Goal: Register for event/course

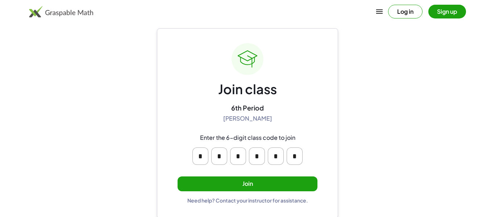
scroll to position [14, 0]
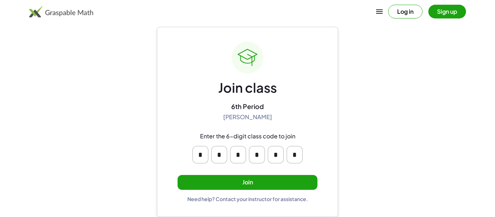
click at [212, 184] on button "Join" at bounding box center [248, 182] width 140 height 15
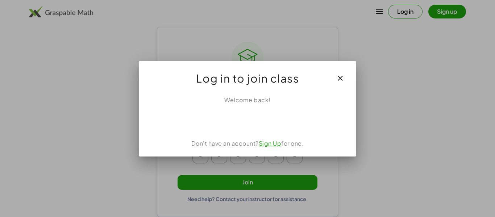
scroll to position [0, 0]
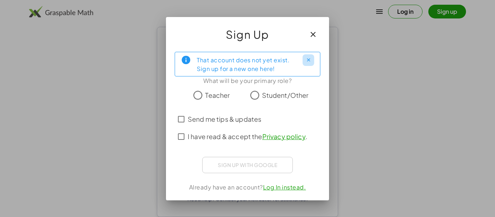
click at [309, 59] on icon "Close" at bounding box center [308, 59] width 5 height 5
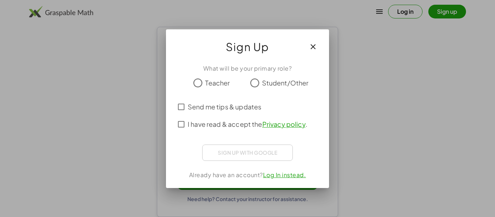
click at [311, 46] on icon "button" at bounding box center [313, 46] width 9 height 9
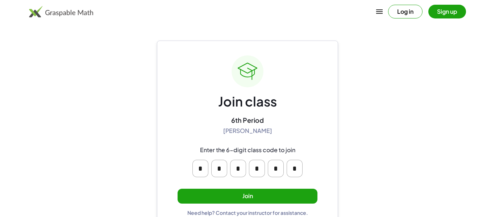
click at [257, 195] on button "Join" at bounding box center [248, 196] width 140 height 15
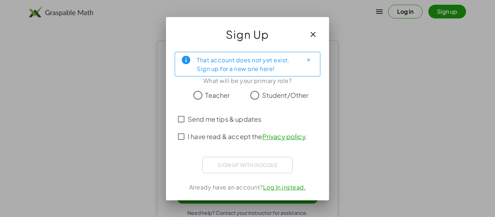
click at [188, 128] on label "I have read & accept the Privacy policy ." at bounding box center [248, 136] width 120 height 17
